Goal: Task Accomplishment & Management: Complete application form

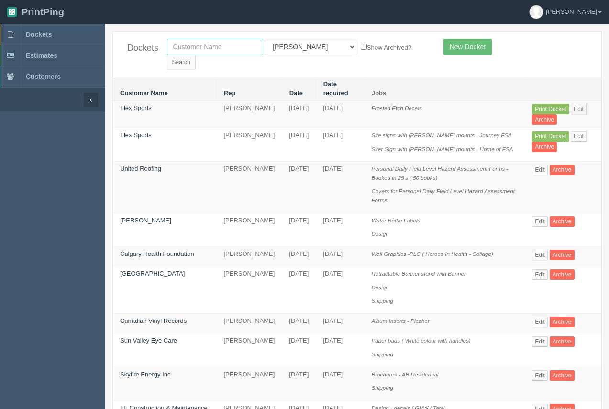
click at [198, 44] on input "text" at bounding box center [215, 47] width 96 height 16
type input "tiw"
click at [196, 55] on input "Search" at bounding box center [181, 62] width 29 height 14
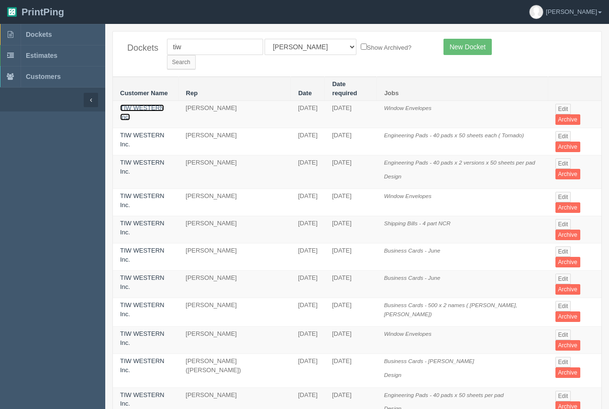
click at [161, 104] on link "TIW WESTERN Inc." at bounding box center [142, 112] width 44 height 16
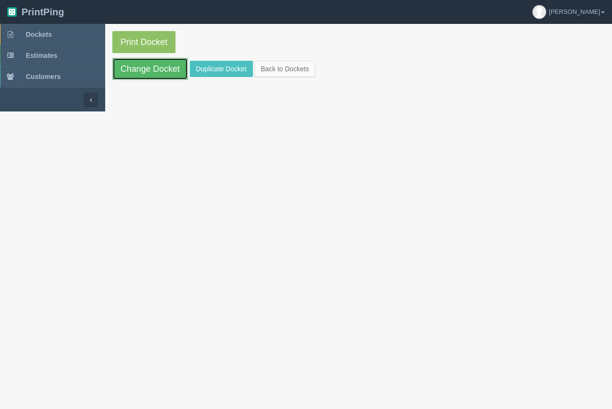
click at [151, 74] on link "Change Docket" at bounding box center [150, 69] width 76 height 22
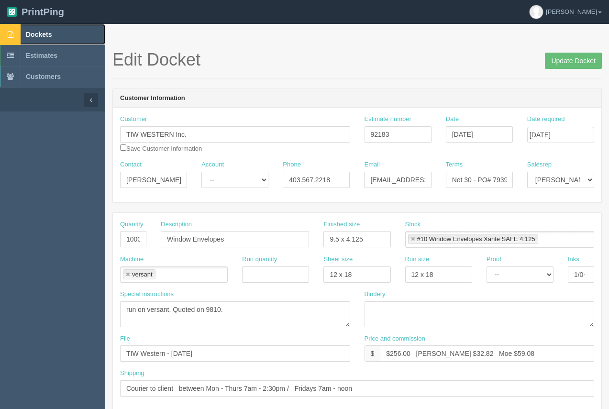
click at [33, 33] on span "Dockets" at bounding box center [39, 35] width 26 height 8
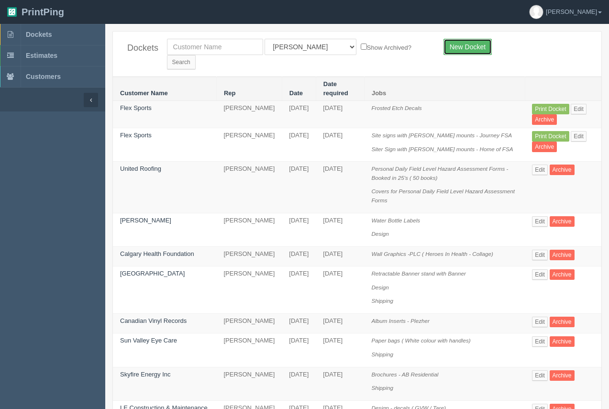
click at [472, 54] on link "New Docket" at bounding box center [467, 47] width 48 height 16
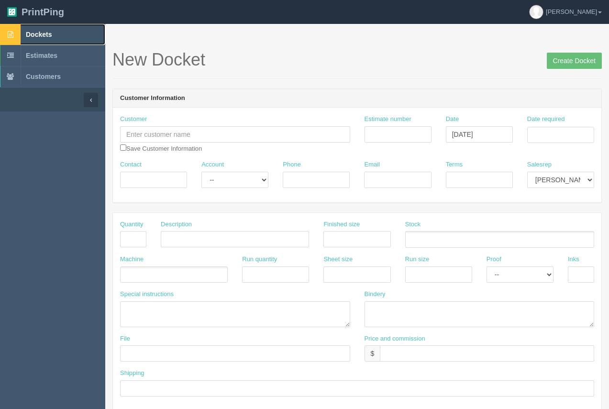
click at [44, 31] on span "Dockets" at bounding box center [39, 35] width 26 height 8
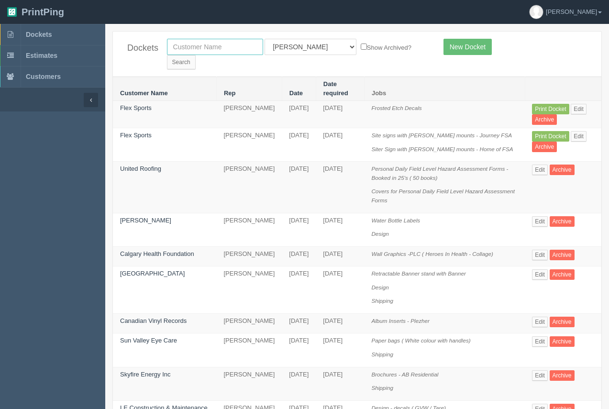
click at [205, 50] on input "text" at bounding box center [215, 47] width 96 height 16
click at [235, 42] on input "text" at bounding box center [215, 47] width 96 height 16
type input "image"
click at [371, 45] on form "image All Users Ali Ali Test 1 Aly Amy Ankit Arif Brandon Dan France Greg Jim M…" at bounding box center [298, 54] width 262 height 31
click at [196, 55] on input "Search" at bounding box center [181, 62] width 29 height 14
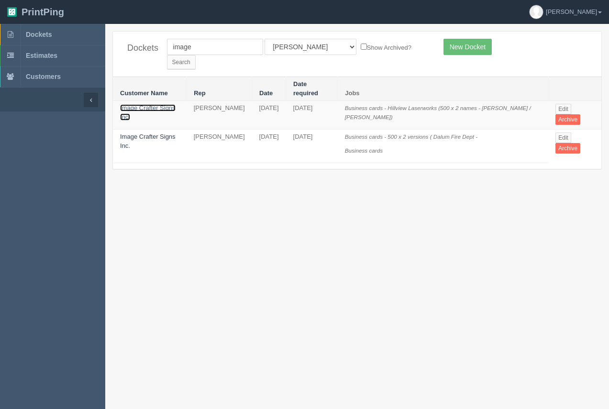
click at [159, 104] on link "Image Crafter Signs Inc." at bounding box center [147, 112] width 55 height 16
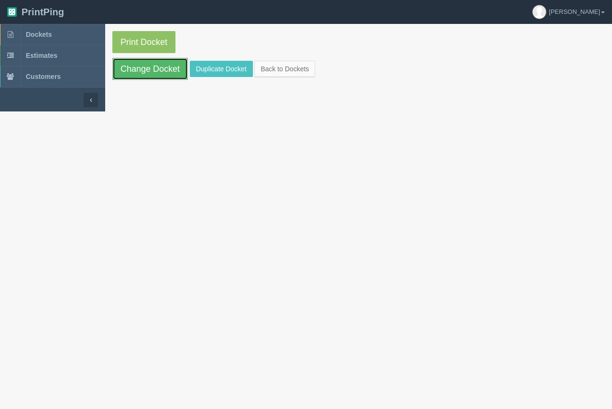
click at [167, 69] on link "Change Docket" at bounding box center [150, 69] width 76 height 22
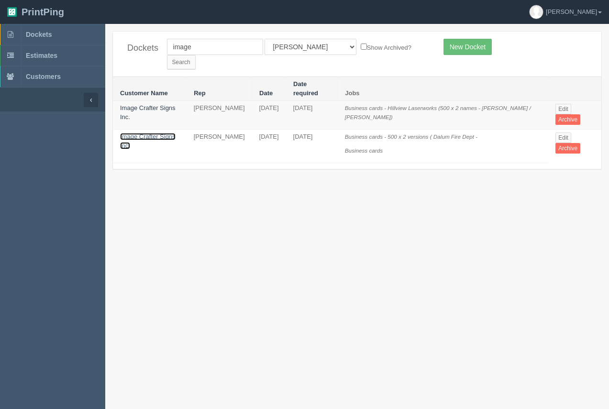
click at [166, 133] on link "Image Crafter Signs Inc." at bounding box center [147, 141] width 55 height 16
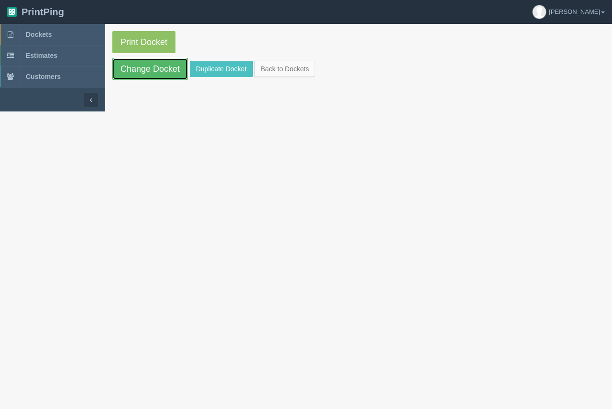
click at [157, 64] on link "Change Docket" at bounding box center [150, 69] width 76 height 22
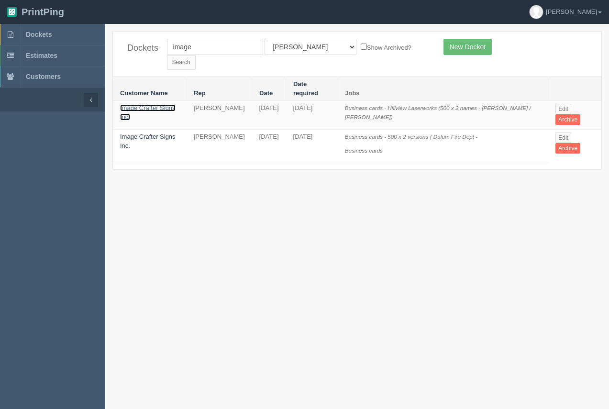
click at [159, 104] on link "Image Crafter Signs Inc." at bounding box center [147, 112] width 55 height 16
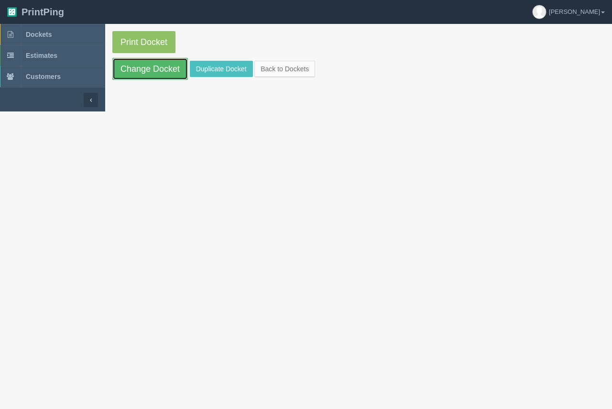
click at [166, 70] on link "Change Docket" at bounding box center [150, 69] width 76 height 22
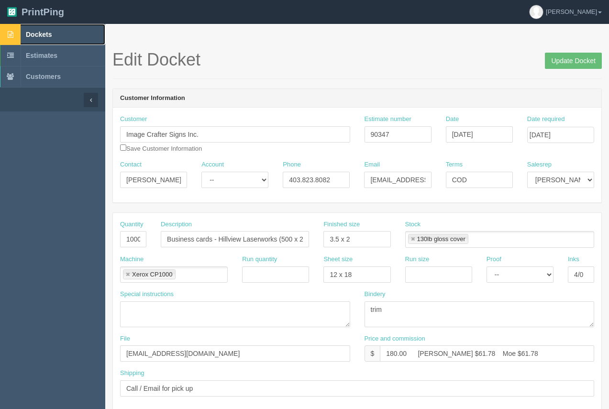
click at [49, 36] on span "Dockets" at bounding box center [39, 35] width 26 height 8
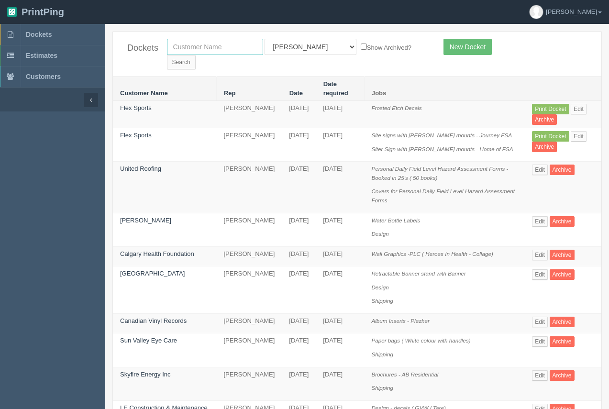
click at [187, 49] on input "text" at bounding box center [215, 47] width 96 height 16
type input "image"
click at [196, 55] on input "Search" at bounding box center [181, 62] width 29 height 14
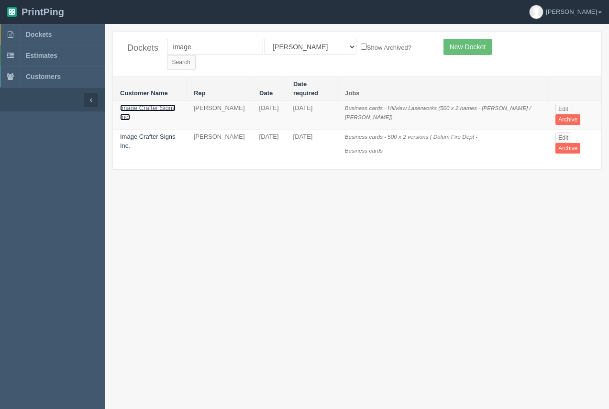
click at [176, 104] on link "Image Crafter Signs Inc." at bounding box center [147, 112] width 55 height 16
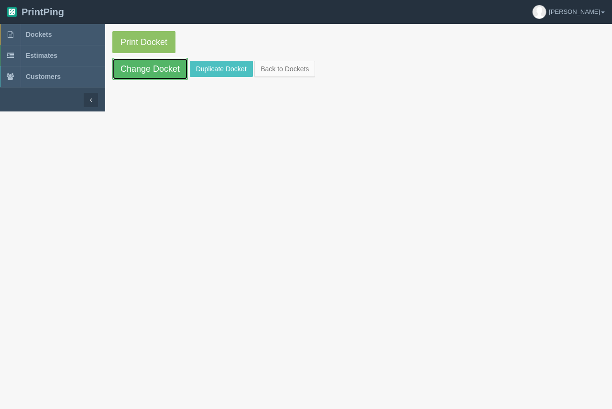
click at [166, 73] on link "Change Docket" at bounding box center [150, 69] width 76 height 22
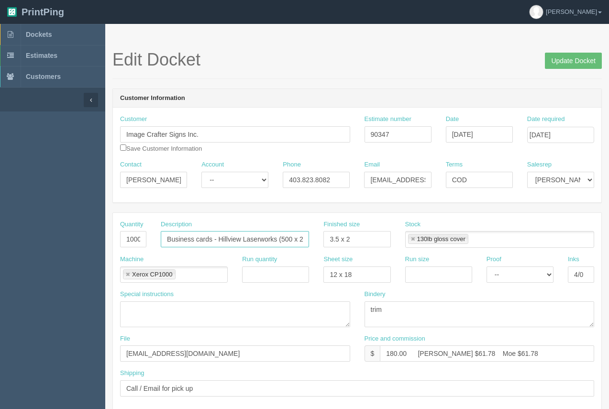
drag, startPoint x: 276, startPoint y: 238, endPoint x: 218, endPoint y: 231, distance: 59.2
click at [218, 231] on input "Business cards - Hillview Laserworks (500 x 2 names - Bruce / Aaron)" at bounding box center [235, 239] width 148 height 16
click at [271, 242] on input "Business cards - Kold Katcher (500 x 2 names - Bruce / Aaron)" at bounding box center [235, 239] width 148 height 16
type input "Business cards - Kold Katcher ( x 2 names - Bruce / Aaron)"
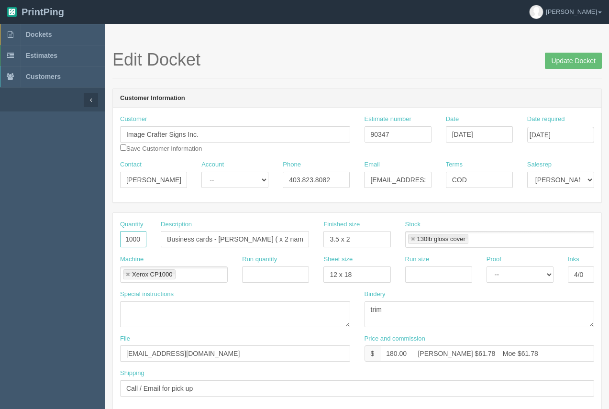
drag, startPoint x: 130, startPoint y: 238, endPoint x: 151, endPoint y: 240, distance: 21.2
click at [152, 240] on div "Quantity 1000" at bounding box center [133, 237] width 41 height 35
drag, startPoint x: 176, startPoint y: 240, endPoint x: 313, endPoint y: 246, distance: 137.9
click at [323, 246] on div "Quantity Description Business cards - Kold Katcher ( x 2 names - Bruce / Aaron)…" at bounding box center [357, 237] width 488 height 35
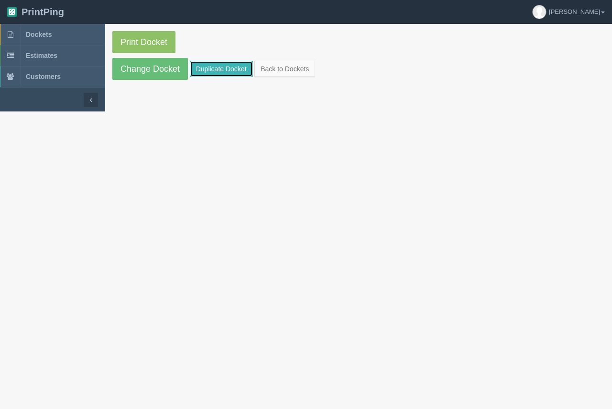
click at [218, 65] on link "Duplicate Docket" at bounding box center [221, 69] width 63 height 16
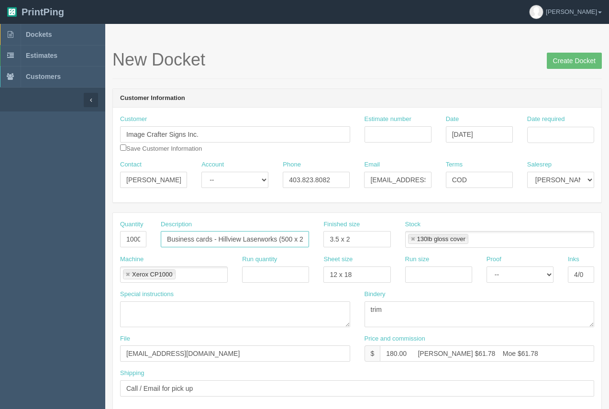
scroll to position [0, 71]
drag, startPoint x: 219, startPoint y: 238, endPoint x: 315, endPoint y: 244, distance: 96.8
click at [328, 240] on div "Quantity 1000 Description Business cards - Hillview Laserworks (500 x 2 names -…" at bounding box center [357, 237] width 488 height 35
paste input "Business cards - Kold Katcher ("
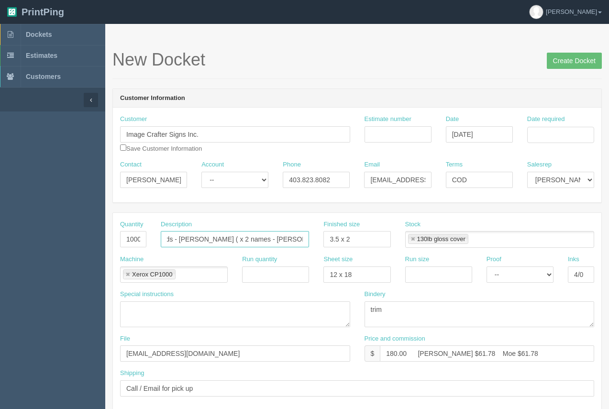
click at [204, 240] on input "Business cards - Business cards - Kold Katcher ( x 2 names - Bruce / Aaron)" at bounding box center [235, 239] width 148 height 16
type input "Business cards - Kold Katcher ( x 2 names - Bruce / Aaron)"
click at [550, 143] on div "Date required" at bounding box center [560, 132] width 81 height 35
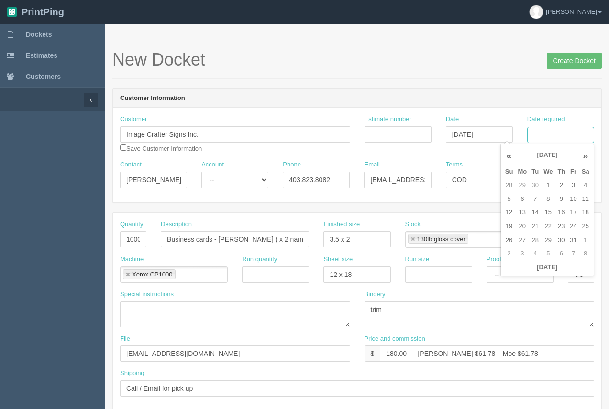
drag, startPoint x: 550, startPoint y: 140, endPoint x: 516, endPoint y: 170, distance: 45.4
click at [550, 141] on input "Date required" at bounding box center [560, 135] width 67 height 16
click at [522, 212] on td "13" at bounding box center [522, 213] width 14 height 14
click at [522, 199] on td "6" at bounding box center [522, 199] width 14 height 14
type input "October 6, 2025"
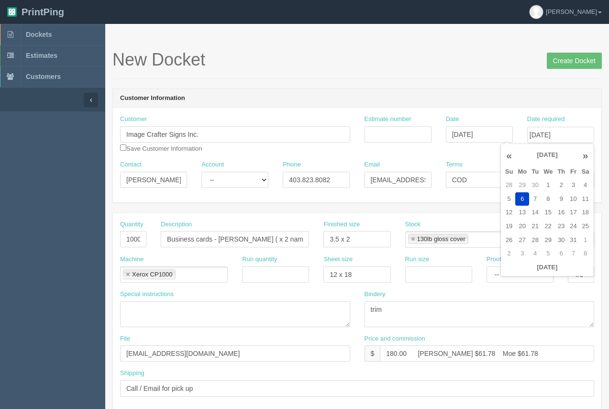
drag, startPoint x: 450, startPoint y: 54, endPoint x: 419, endPoint y: 60, distance: 31.2
click at [448, 54] on h1 "New Docket Create Docket" at bounding box center [356, 59] width 489 height 19
drag, startPoint x: 124, startPoint y: 239, endPoint x: 143, endPoint y: 239, distance: 18.7
click at [143, 239] on input "1000" at bounding box center [133, 239] width 26 height 16
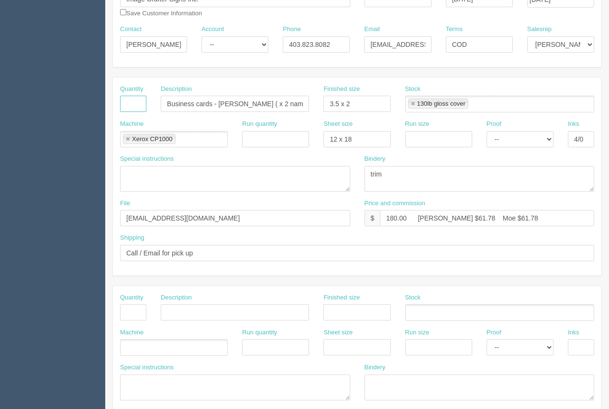
scroll to position [123, 0]
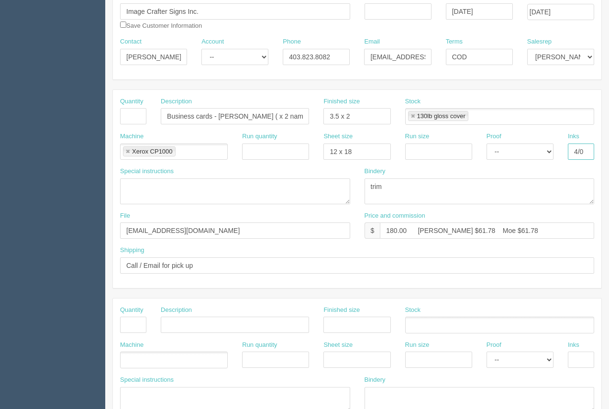
click at [589, 154] on input "4/0" at bounding box center [581, 151] width 26 height 16
type input "4/4"
click at [387, 262] on input "Call / Email for pick up" at bounding box center [357, 265] width 474 height 16
click at [398, 249] on div "Shipping Call / Email for pick up" at bounding box center [357, 260] width 474 height 28
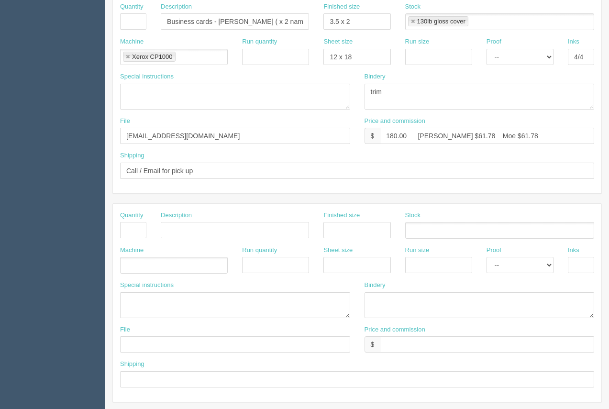
scroll to position [197, 0]
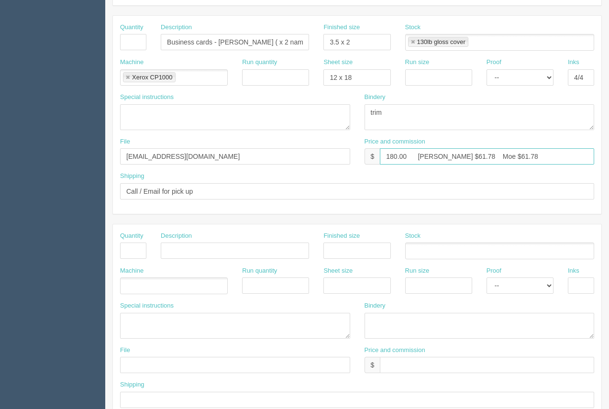
drag, startPoint x: 404, startPoint y: 156, endPoint x: 362, endPoint y: 156, distance: 42.6
click at [362, 156] on div "Price and commission $ 180.00 Arif $61.78 Moe $61.78" at bounding box center [479, 154] width 244 height 35
click at [426, 158] on input "Arif $61.78 Moe $61.78" at bounding box center [487, 156] width 214 height 16
click at [476, 158] on input "Arif $ Moe $61.78" at bounding box center [487, 156] width 214 height 16
type input "Arif $ Moe $"
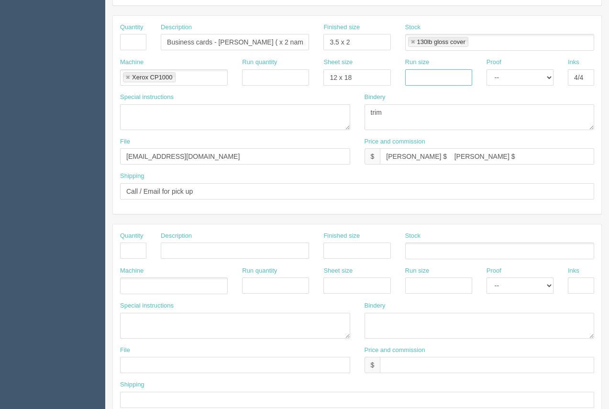
click at [417, 84] on input "text" at bounding box center [438, 77] width 67 height 16
type input "12 x 18"
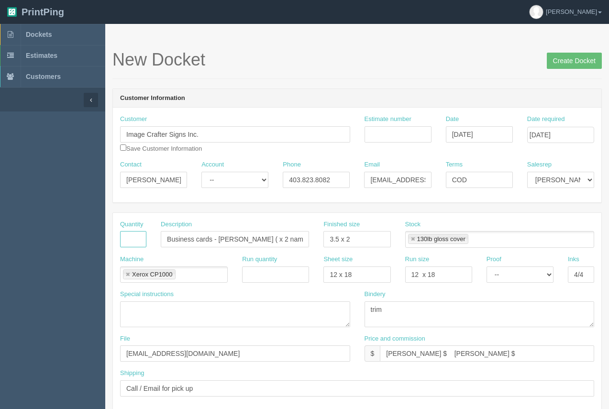
click at [127, 242] on input "text" at bounding box center [133, 239] width 26 height 16
type input "1000"
drag, startPoint x: 300, startPoint y: 240, endPoint x: 324, endPoint y: 236, distance: 24.2
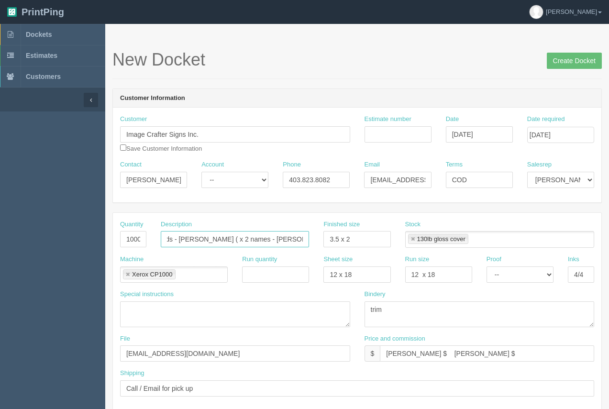
click at [324, 236] on div "Quantity 1000 Description Business cards - Kold Katcher ( x 2 names - Bruce / A…" at bounding box center [357, 237] width 488 height 35
type input "Business cards - Kold Katcher ( x 2 names -Jamie / Ren)"
click at [389, 352] on input "Arif $ Moe $" at bounding box center [487, 353] width 214 height 16
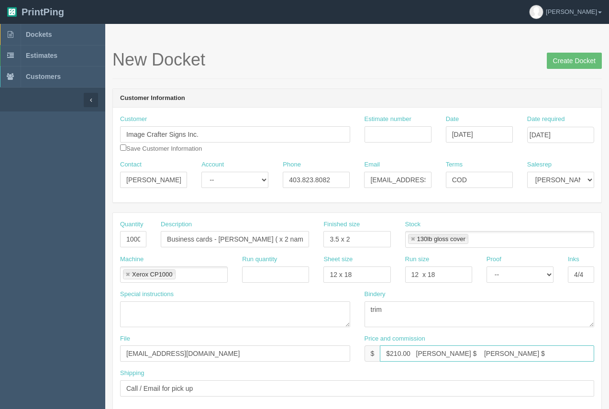
click at [431, 352] on input "$210.00 Arif $ Moe $" at bounding box center [487, 353] width 214 height 16
click at [490, 353] on input "$210.00 Arif $76.78 Moe $" at bounding box center [487, 353] width 214 height 16
type input "$210.00 Arif $76.78 Moe $76.78"
click at [396, 130] on input "Estimate number" at bounding box center [397, 134] width 67 height 16
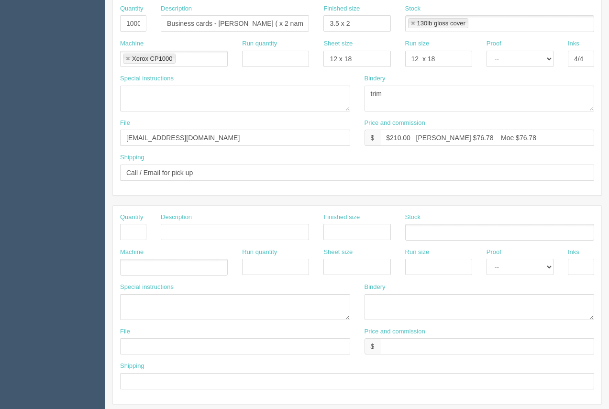
scroll to position [209, 0]
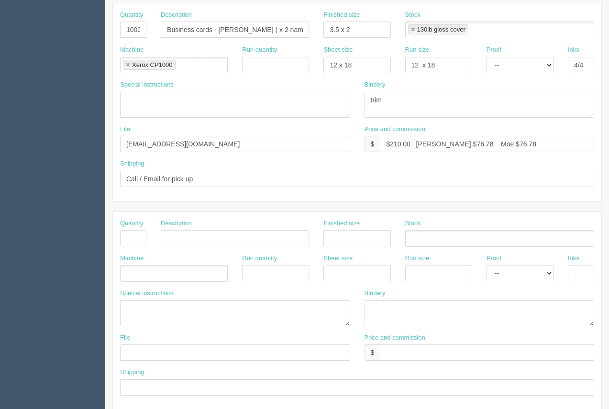
type input "92708"
click at [262, 32] on input "Business cards - Kold Katcher ( x 2 names -Jamie / Ren)" at bounding box center [235, 30] width 148 height 16
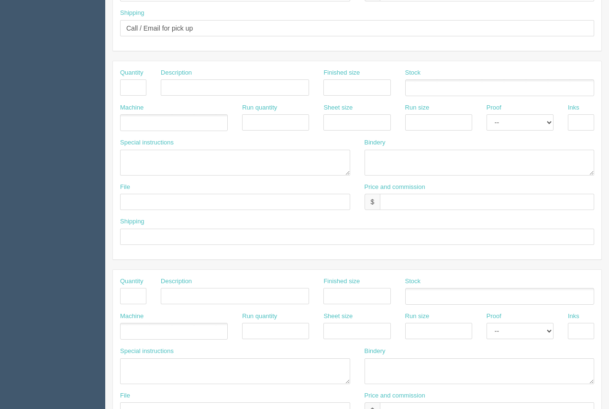
scroll to position [460, 0]
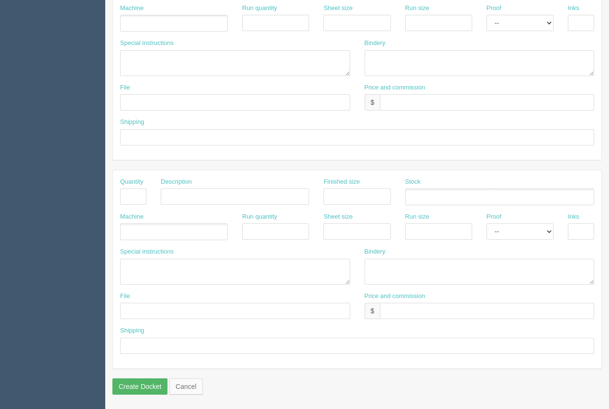
type input "Business cards - Kold Katcher ( 500 x 2 names -Jamie / Ren)"
click at [143, 379] on input "Create Docket" at bounding box center [139, 386] width 55 height 16
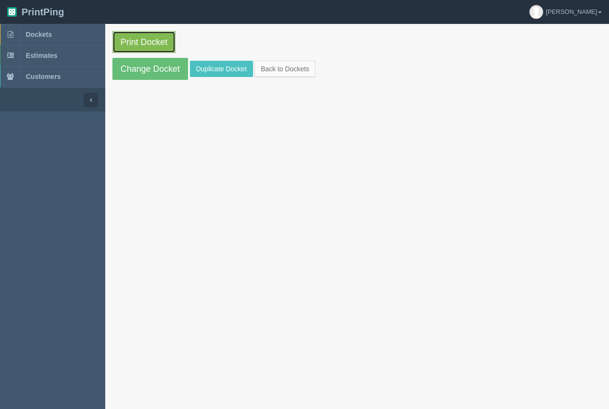
click at [143, 48] on link "Print Docket" at bounding box center [143, 42] width 63 height 22
click at [147, 40] on link "Print Docket" at bounding box center [143, 42] width 63 height 22
click at [33, 34] on span "Dockets" at bounding box center [39, 35] width 26 height 8
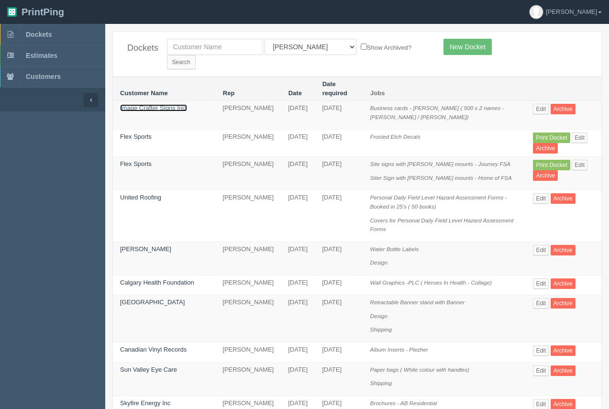
click at [181, 104] on link "Image Crafter Signs Inc." at bounding box center [153, 107] width 67 height 7
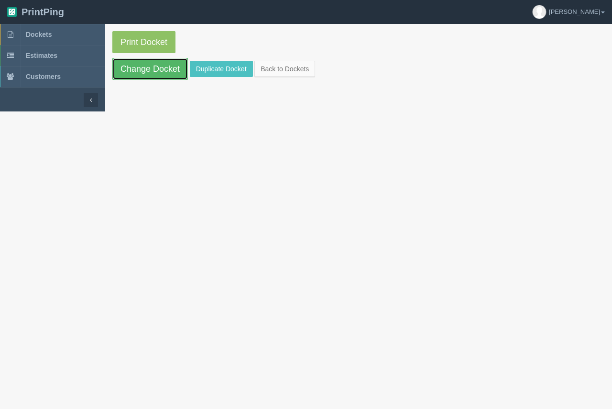
click at [150, 74] on link "Change Docket" at bounding box center [150, 69] width 76 height 22
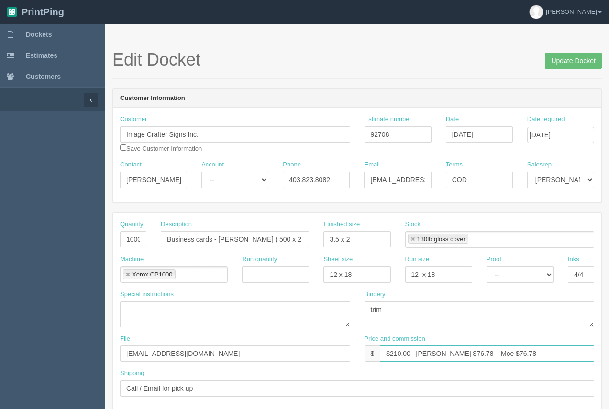
drag, startPoint x: 447, startPoint y: 354, endPoint x: 434, endPoint y: 352, distance: 13.1
click at [434, 352] on input "$210.00 Arif $76.78 Moe $76.78" at bounding box center [487, 353] width 214 height 16
drag, startPoint x: 498, startPoint y: 352, endPoint x: 476, endPoint y: 350, distance: 22.1
click at [476, 350] on input "$210.00 Arif $74.17 Moe $76.78" at bounding box center [487, 353] width 214 height 16
type input "$210.00 Arif $74.17 Moe $74.17"
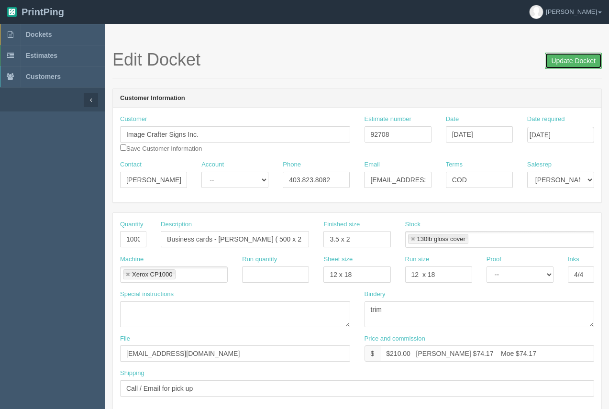
click at [579, 62] on input "Update Docket" at bounding box center [573, 61] width 57 height 16
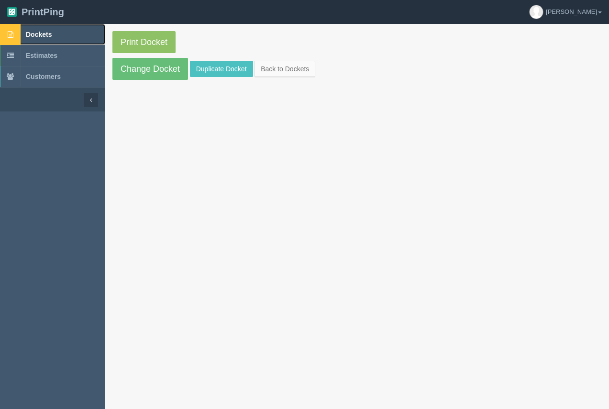
click at [35, 36] on span "Dockets" at bounding box center [39, 35] width 26 height 8
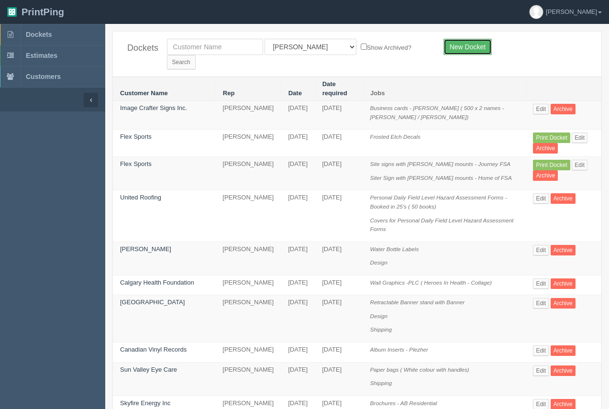
click at [470, 44] on link "New Docket" at bounding box center [467, 47] width 48 height 16
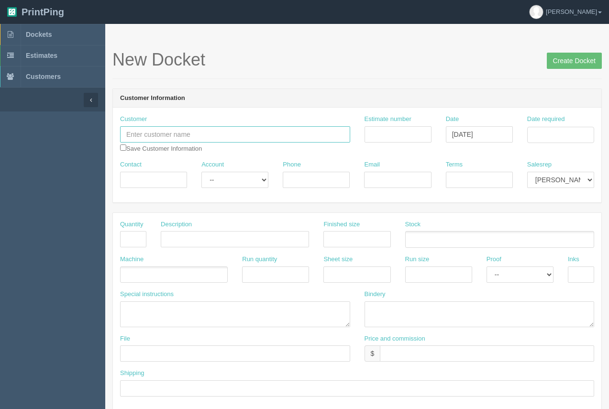
paste input "BO64 Limited Partnership"
type input "BO64 Limited Partnership"
click at [143, 187] on input "Contact" at bounding box center [153, 180] width 67 height 16
paste input "Chris Money"
type input "Chris Money"
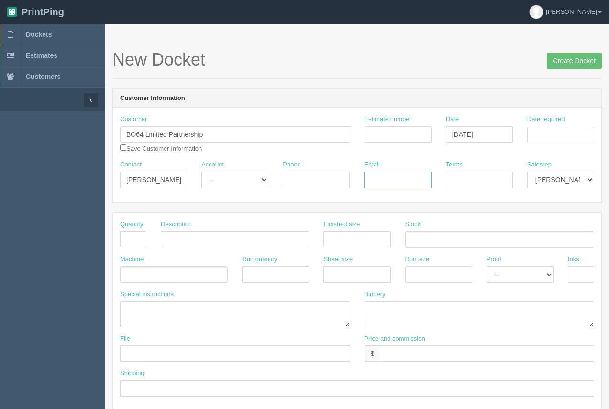
paste input "chris@rndsqr.ca"
type input "chris@rndsqr.ca"
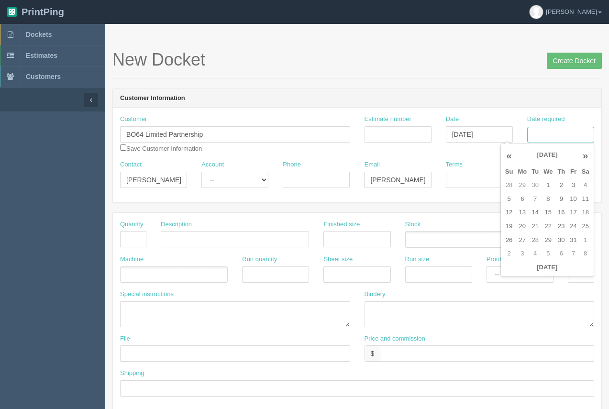
click at [540, 132] on input "Date required" at bounding box center [560, 135] width 67 height 16
click at [519, 223] on td "20" at bounding box center [522, 227] width 14 height 14
click at [562, 197] on td "9" at bounding box center [561, 199] width 12 height 14
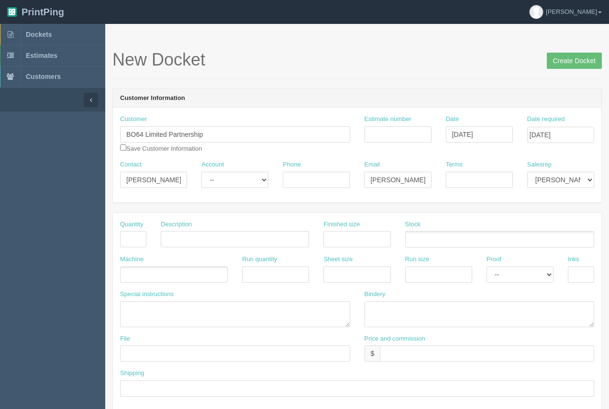
drag, startPoint x: 438, startPoint y: 45, endPoint x: 410, endPoint y: 91, distance: 53.6
click at [573, 137] on input "October 9, 2025" at bounding box center [560, 135] width 67 height 16
click at [546, 198] on td "8" at bounding box center [548, 199] width 14 height 14
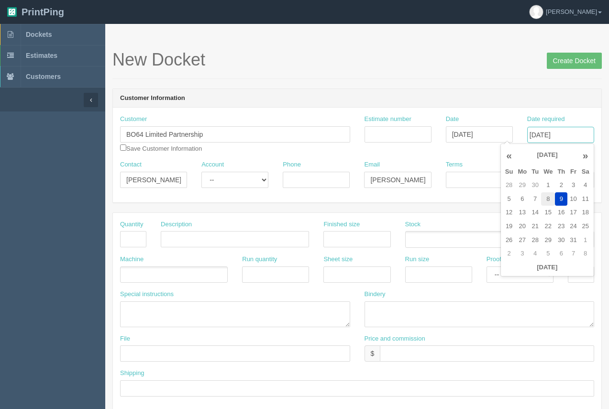
type input "October 8, 2025"
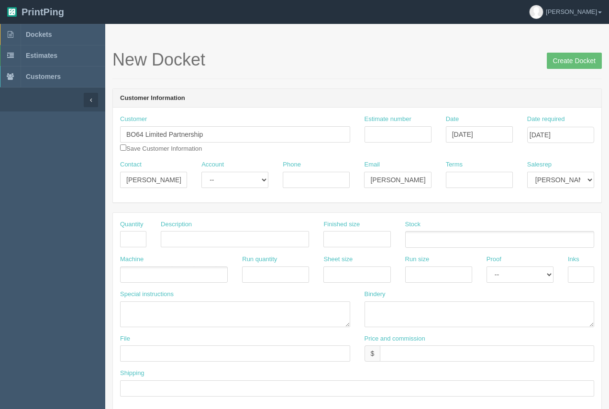
drag, startPoint x: 471, startPoint y: 83, endPoint x: 429, endPoint y: 125, distance: 59.2
click at [136, 237] on input "text" at bounding box center [133, 239] width 26 height 16
type input "3"
click at [216, 239] on input "text" at bounding box center [235, 239] width 148 height 16
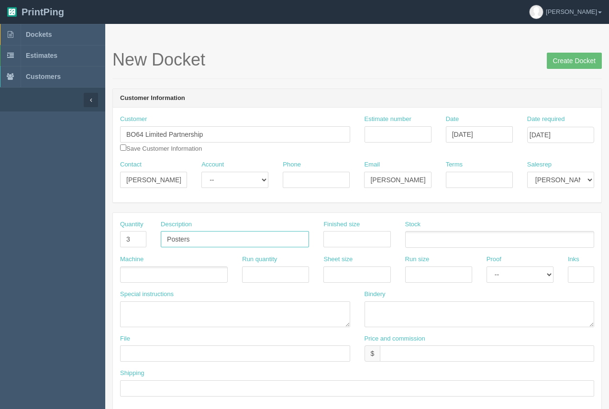
click at [213, 241] on input "Posters" at bounding box center [235, 239] width 148 height 16
type input "Posters - Coming 2026 ( Bowwood Block)"
click at [332, 241] on input "text" at bounding box center [356, 239] width 67 height 16
click at [365, 242] on input "text" at bounding box center [356, 239] width 67 height 16
type input "36 x 48(H)"
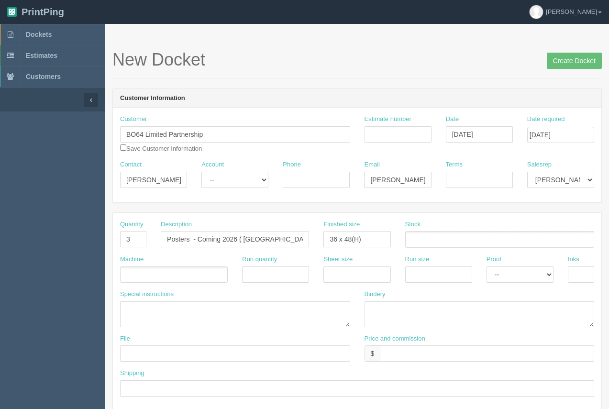
click at [449, 242] on ul at bounding box center [499, 239] width 189 height 17
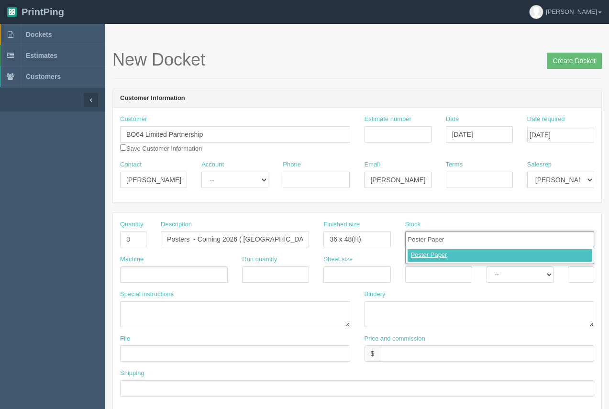
type input "Poster Paper"
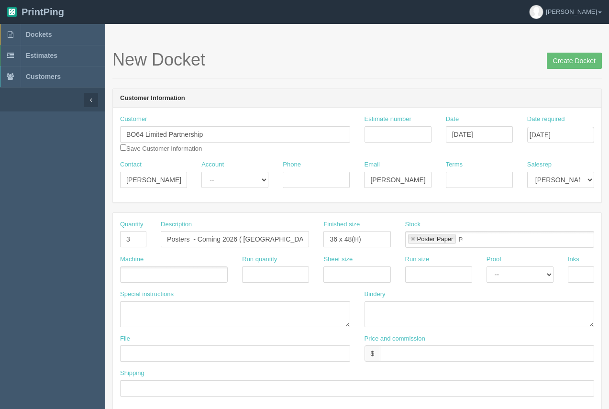
type input "Poster Paper"
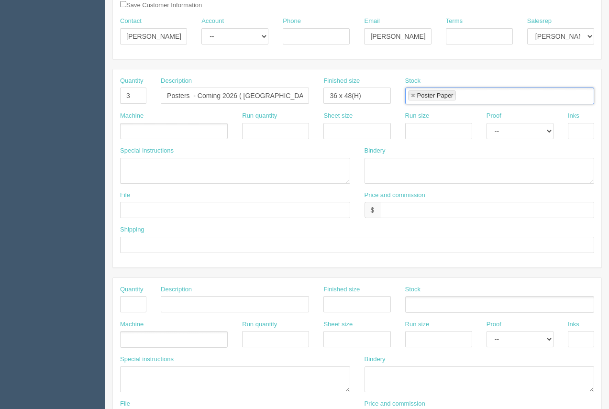
scroll to position [158, 0]
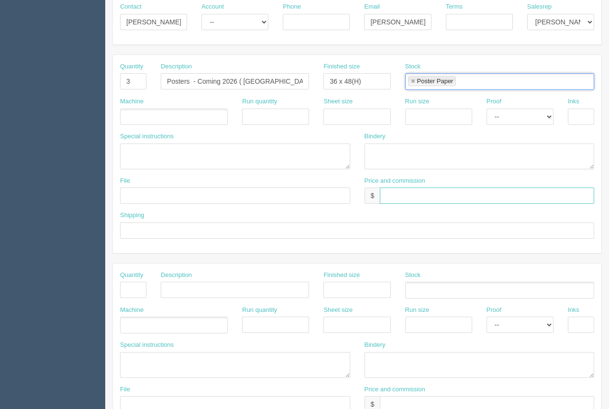
click at [396, 197] on input "text" at bounding box center [487, 195] width 214 height 16
type input "$298.96"
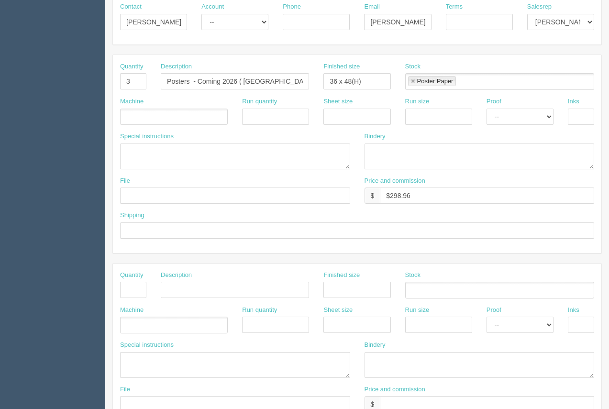
click at [168, 114] on ul at bounding box center [174, 117] width 108 height 17
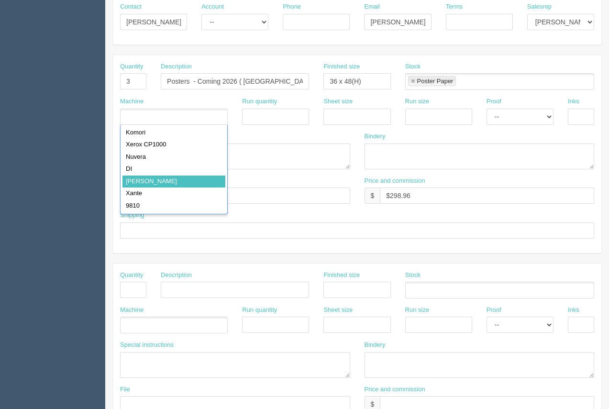
type input "Roland"
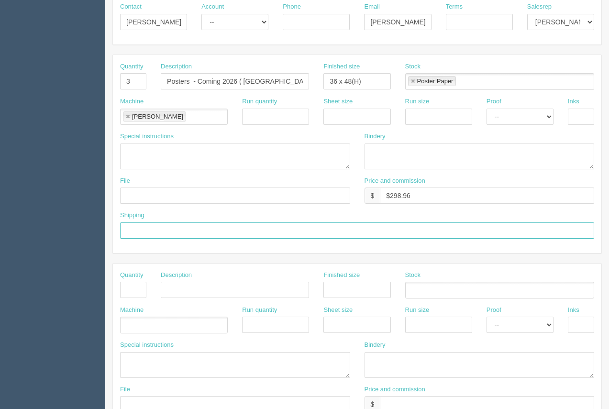
click at [143, 231] on input "text" at bounding box center [357, 230] width 474 height 16
type input "to be installed by Onestop. Arif to call when ready"
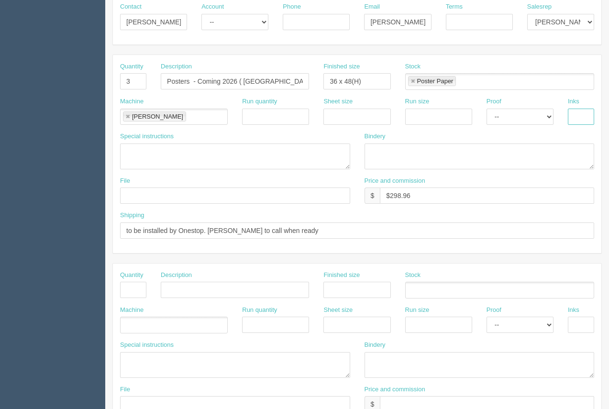
click at [576, 120] on input "text" at bounding box center [581, 117] width 26 height 16
type input "4/0"
click at [379, 158] on textarea at bounding box center [479, 156] width 230 height 26
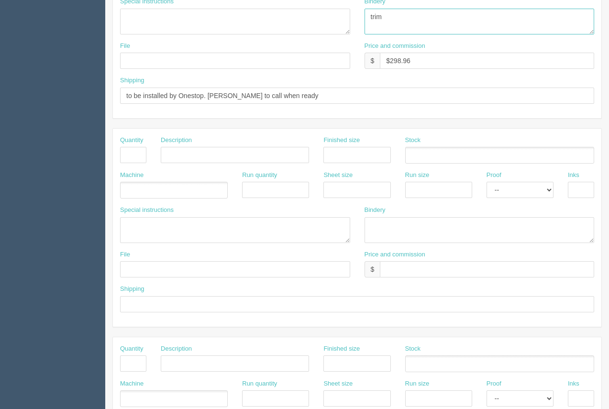
scroll to position [306, 0]
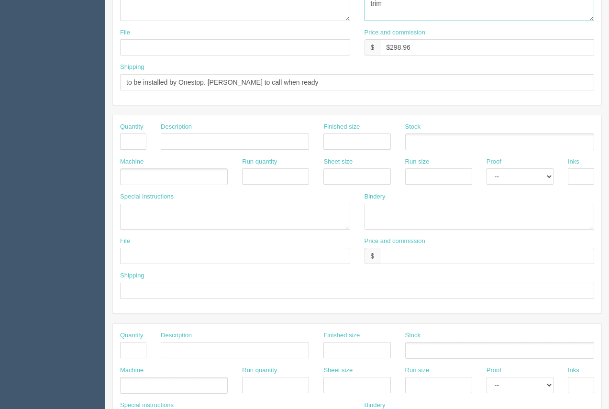
type textarea "trim"
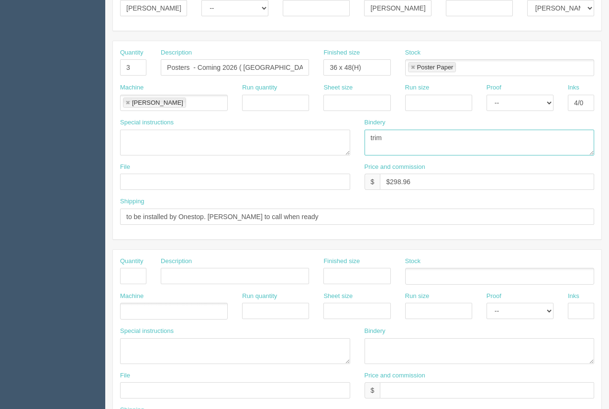
scroll to position [156, 0]
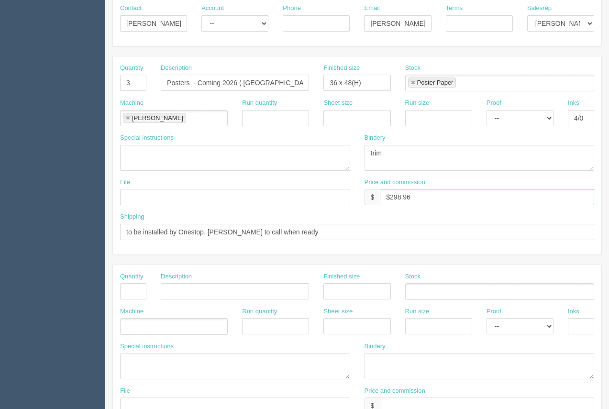
click at [421, 196] on input "$298.96" at bounding box center [487, 197] width 214 height 16
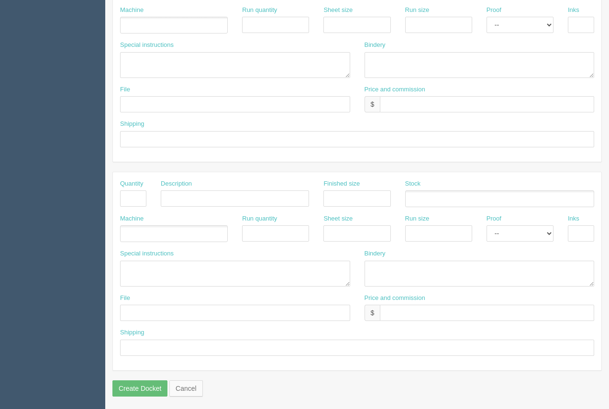
scroll to position [460, 0]
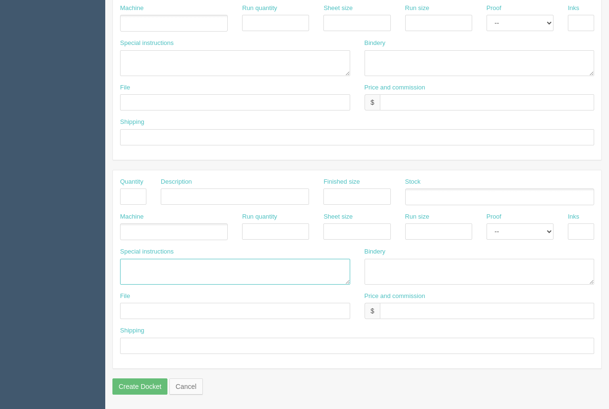
click at [129, 264] on textarea at bounding box center [235, 272] width 230 height 26
type textarea "ARB...."
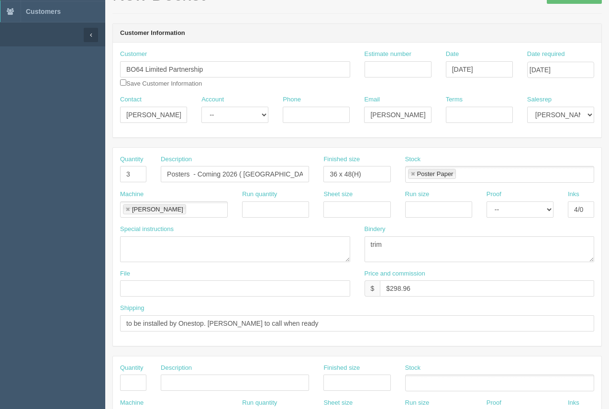
scroll to position [62, 0]
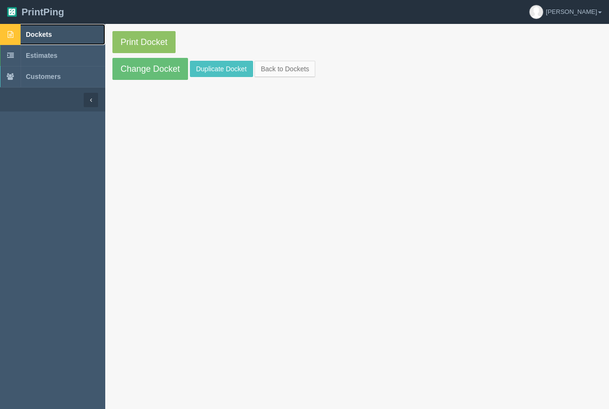
click at [31, 34] on span "Dockets" at bounding box center [39, 35] width 26 height 8
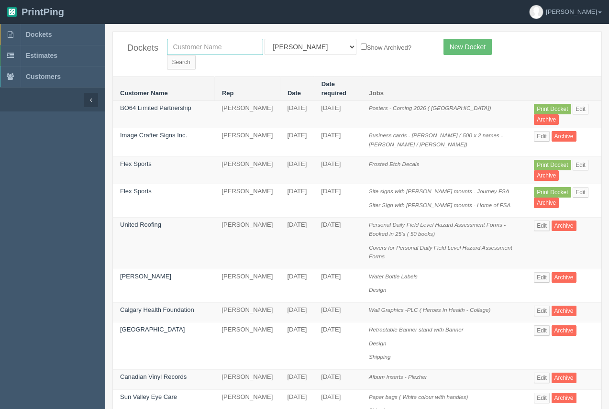
click at [190, 47] on input "text" at bounding box center [215, 47] width 96 height 16
type input "canada beef"
click at [196, 55] on input "Search" at bounding box center [181, 62] width 29 height 14
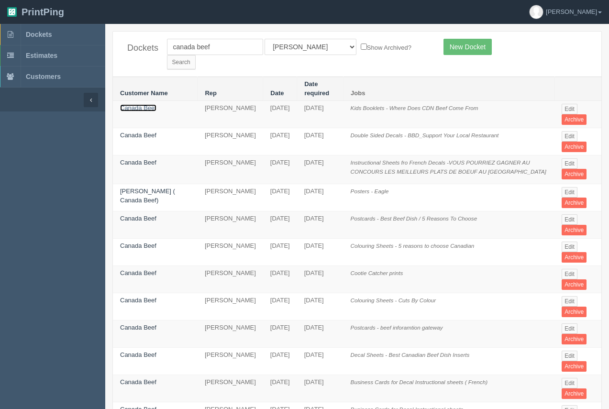
click at [136, 104] on link "Canada Beef" at bounding box center [138, 107] width 36 height 7
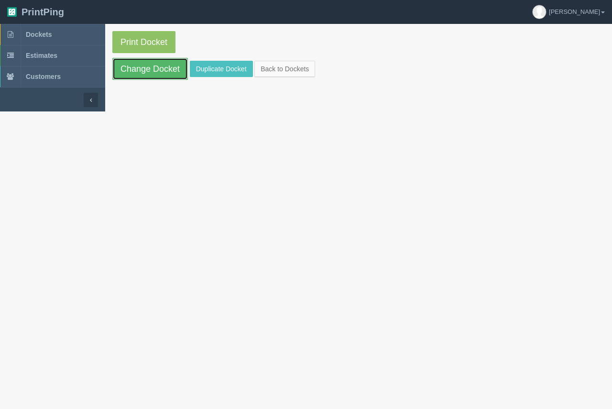
click at [144, 71] on link "Change Docket" at bounding box center [150, 69] width 76 height 22
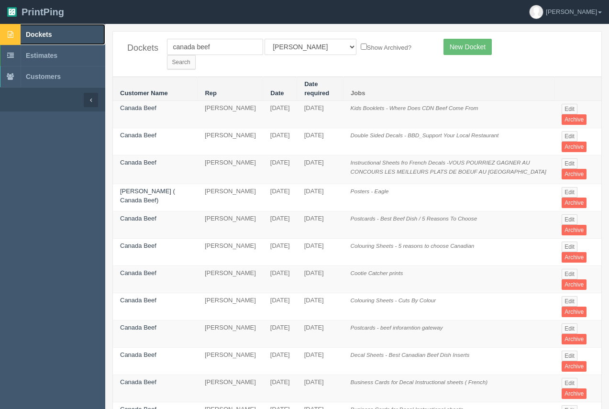
click at [42, 28] on link "Dockets" at bounding box center [52, 34] width 105 height 21
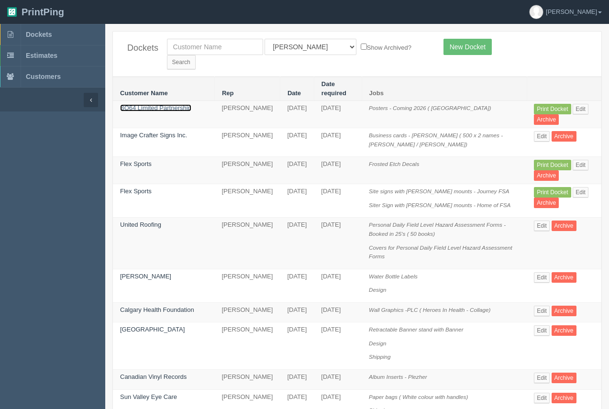
click at [157, 104] on link "BO64 Limited Partnership" at bounding box center [155, 107] width 71 height 7
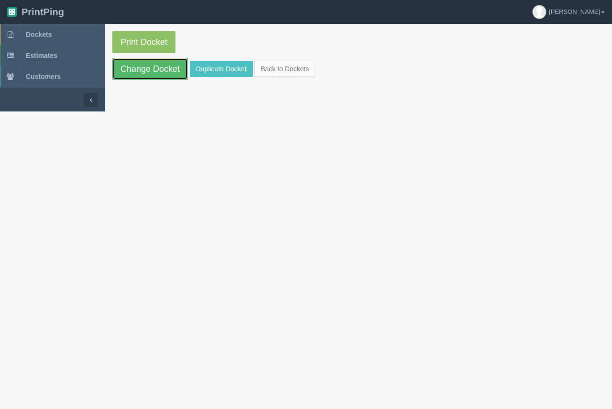
click at [160, 73] on link "Change Docket" at bounding box center [150, 69] width 76 height 22
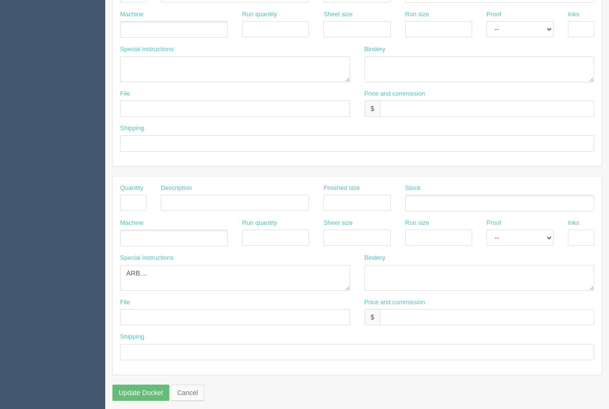
scroll to position [460, 0]
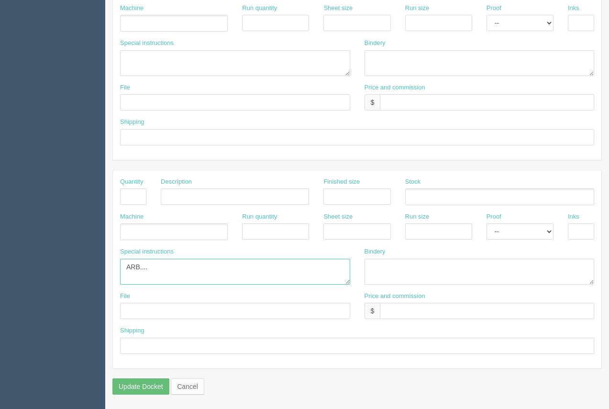
click at [162, 266] on textarea "ARB...." at bounding box center [235, 272] width 230 height 26
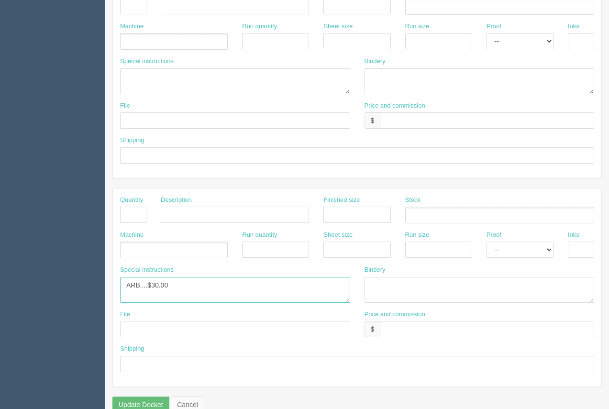
scroll to position [451, 0]
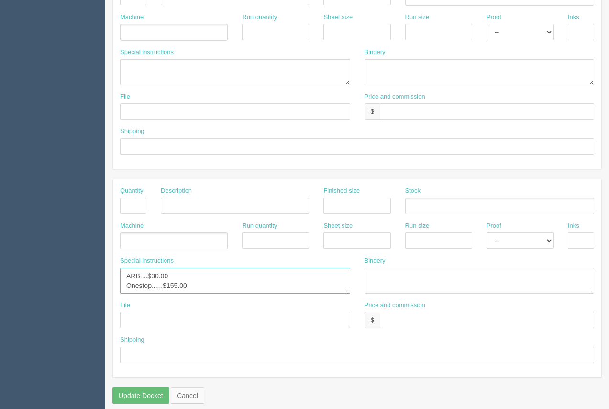
click at [144, 279] on textarea "ARB...." at bounding box center [235, 281] width 230 height 26
click at [201, 283] on textarea "ARB...." at bounding box center [235, 281] width 230 height 26
type textarea "ARB............$30.00 Onestop......$155.00 Install of Posters"
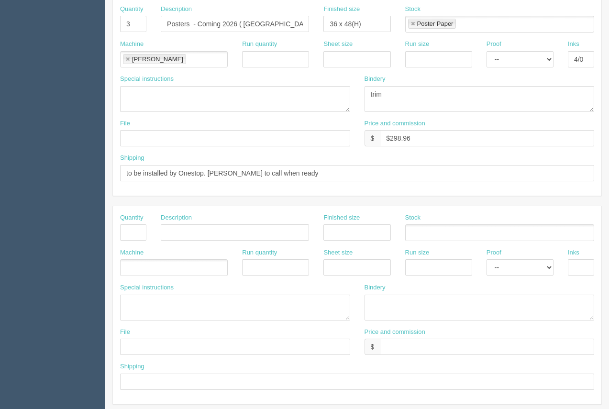
scroll to position [216, 0]
click at [510, 132] on input "$298.96" at bounding box center [487, 138] width 214 height 16
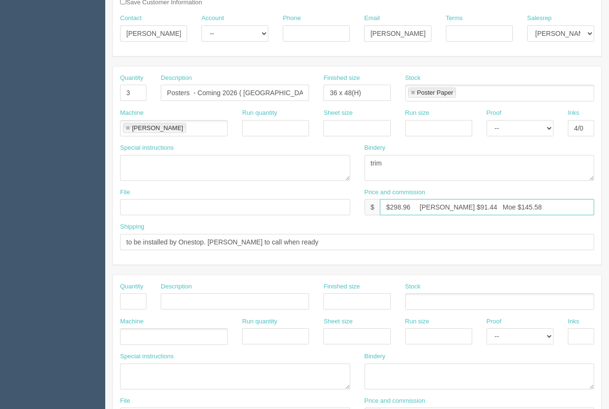
scroll to position [153, 0]
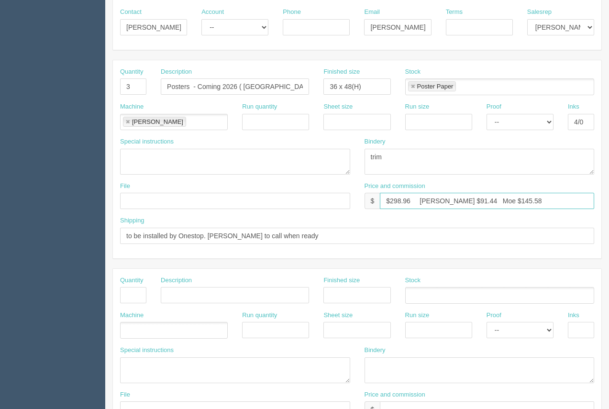
type input "$298.96 Arif $91.44 Moe $145.58"
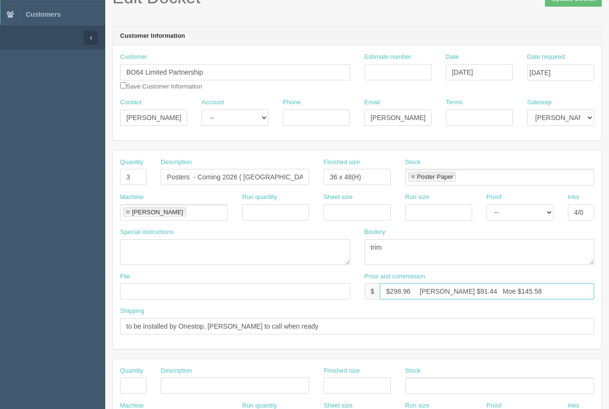
scroll to position [56, 0]
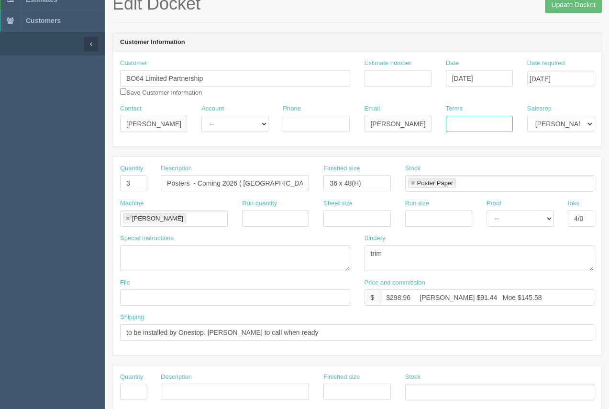
click at [461, 119] on input "Terms" at bounding box center [479, 124] width 67 height 16
type input "50/50"
click at [572, 5] on input "Update Docket" at bounding box center [573, 5] width 57 height 16
